Goal: Navigation & Orientation: Go to known website

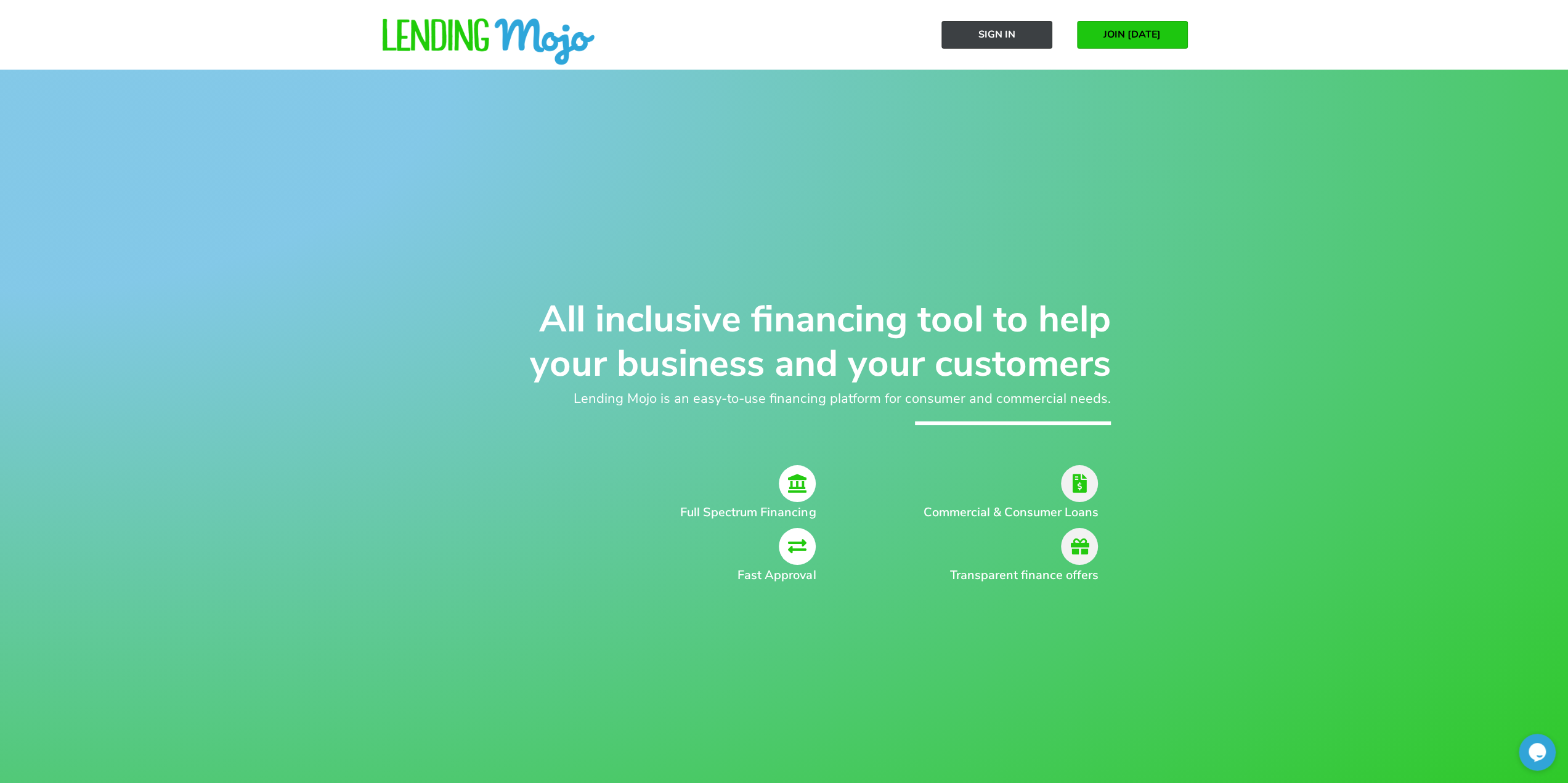
click at [982, 43] on link "Sign In" at bounding box center [996, 35] width 111 height 28
drag, startPoint x: 477, startPoint y: 43, endPoint x: 399, endPoint y: 35, distance: 78.4
click at [477, 43] on img at bounding box center [489, 42] width 216 height 48
